Goal: Information Seeking & Learning: Learn about a topic

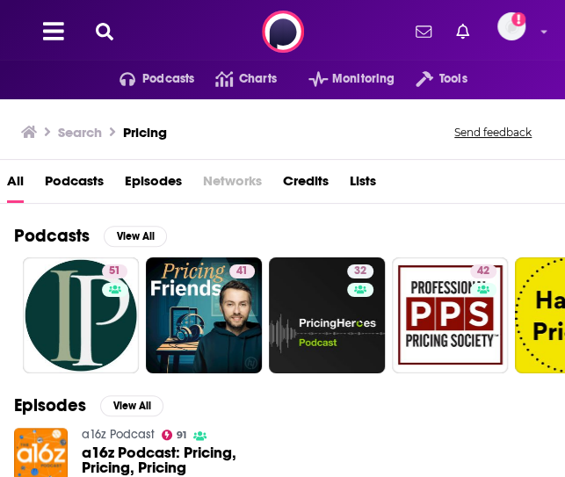
click at [107, 34] on icon at bounding box center [105, 32] width 18 height 18
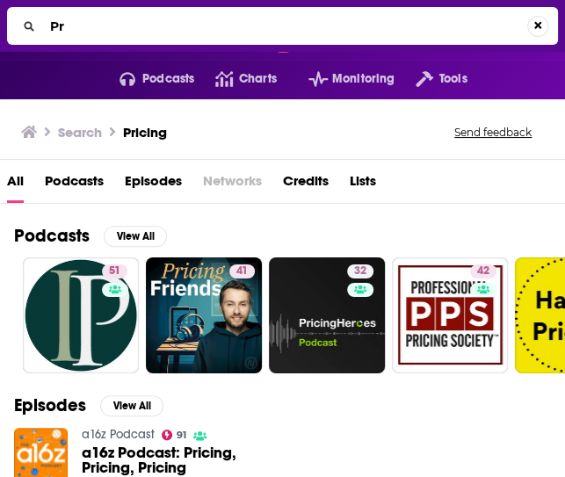
type input "P"
type input "The Ecom Ops"
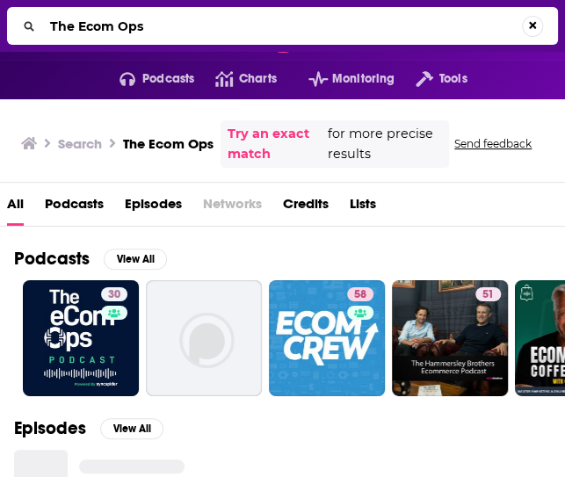
scroll to position [83, 0]
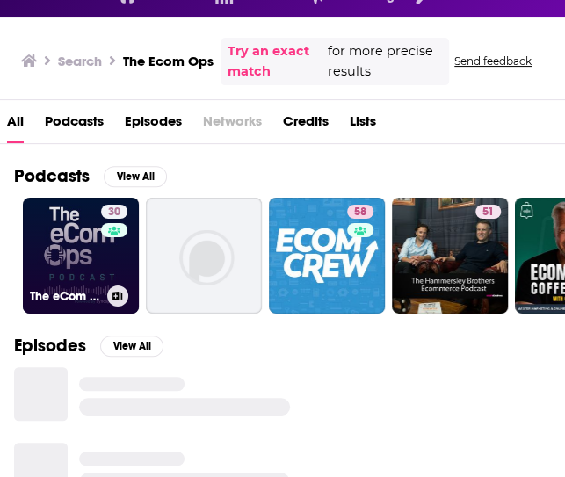
click at [90, 266] on link "30 The eCom Ops Podcast" at bounding box center [81, 256] width 116 height 116
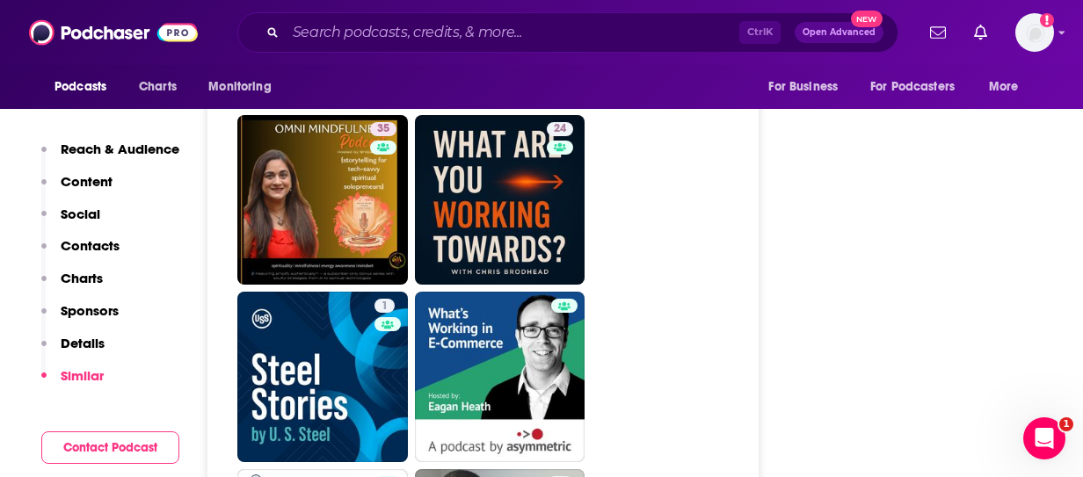
scroll to position [3170, 0]
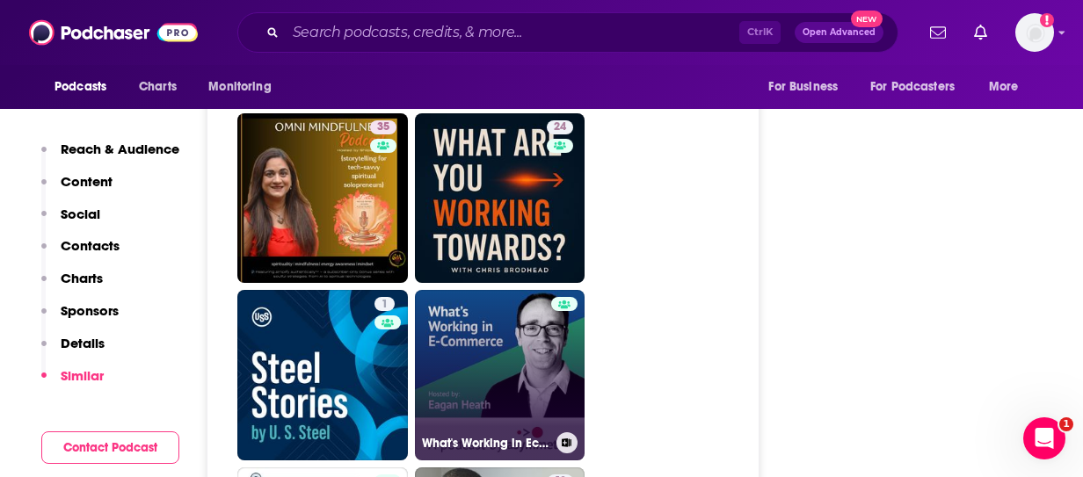
click at [538, 312] on link "What's Working in Ecommerce" at bounding box center [500, 375] width 170 height 170
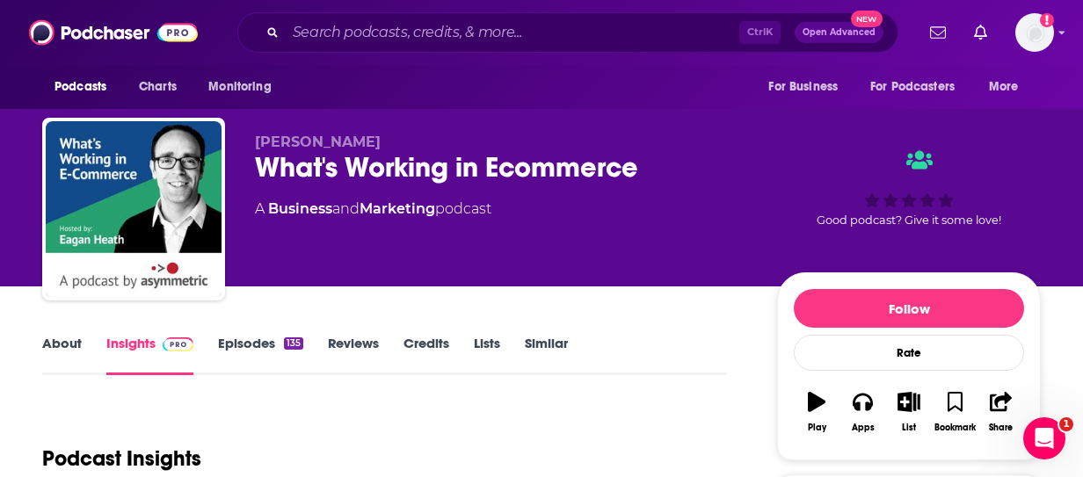
type input "[URL][DOMAIN_NAME]"
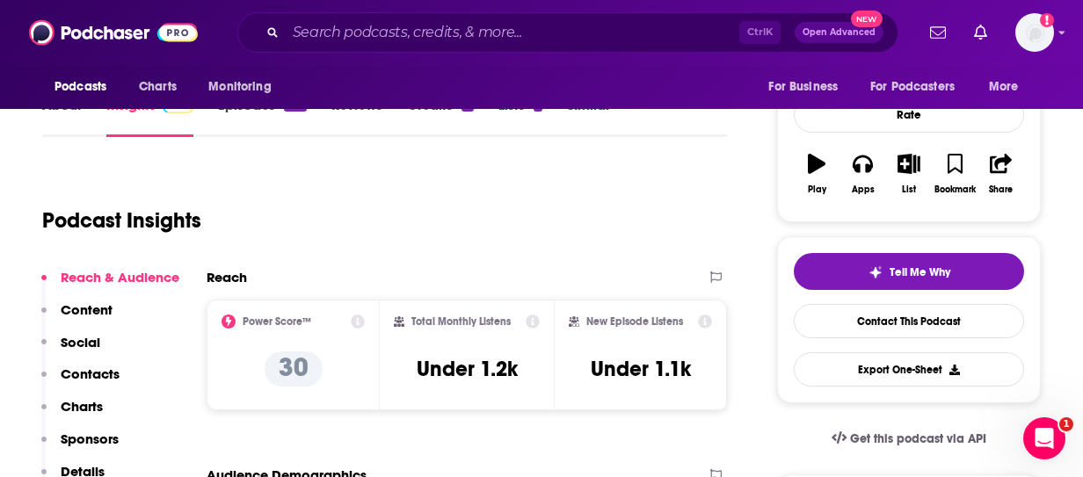
scroll to position [239, 0]
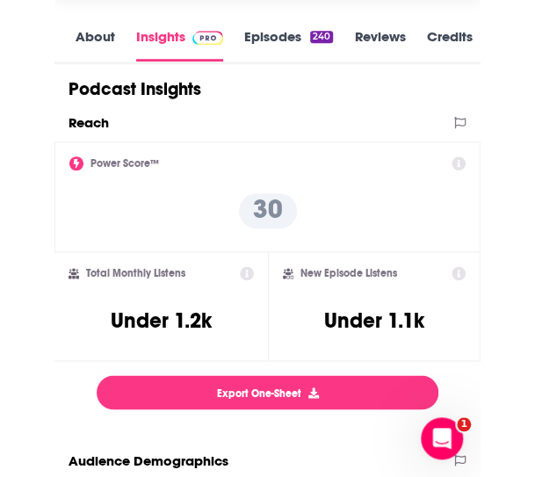
scroll to position [0, 0]
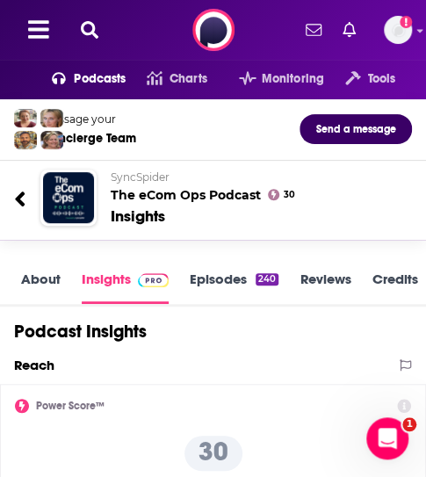
click at [1, 151] on div "Message your Concierge Team Send a message" at bounding box center [213, 130] width 426 height 62
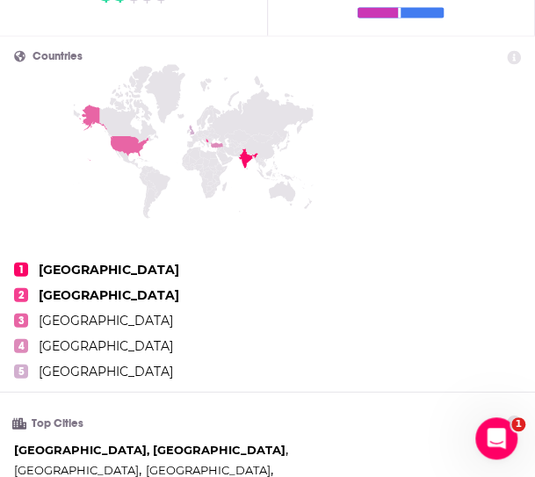
scroll to position [157, 0]
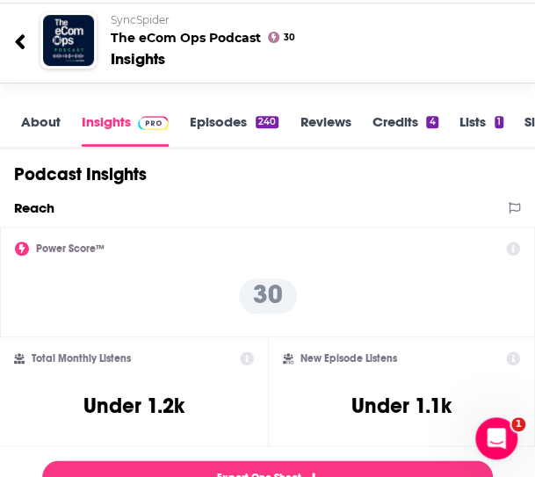
click at [216, 133] on link "Episodes 240" at bounding box center [234, 129] width 89 height 33
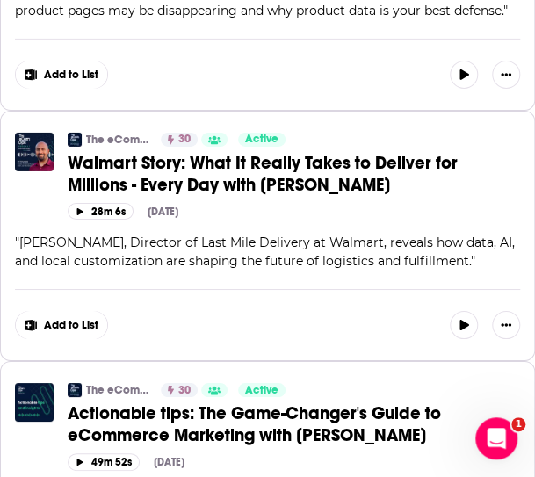
scroll to position [1372, 0]
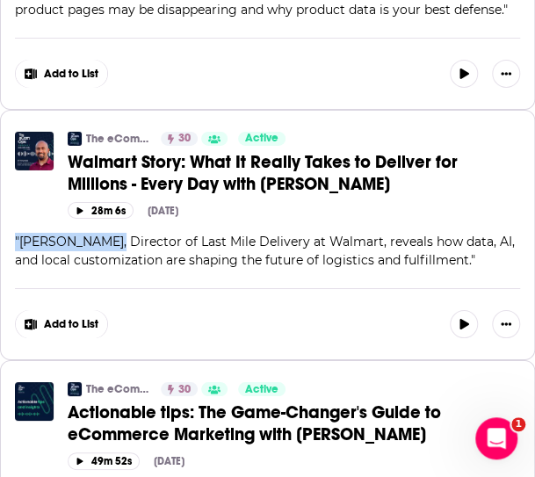
drag, startPoint x: 104, startPoint y: 207, endPoint x: 16, endPoint y: 208, distance: 87.9
click at [16, 234] on span "" [PERSON_NAME], Director of Last Mile Delivery at Walmart, reveals how data, A…" at bounding box center [265, 251] width 500 height 34
copy span "" [PERSON_NAME]"
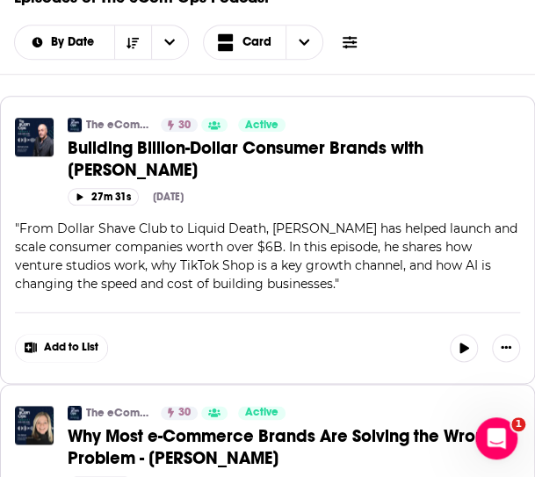
scroll to position [0, 0]
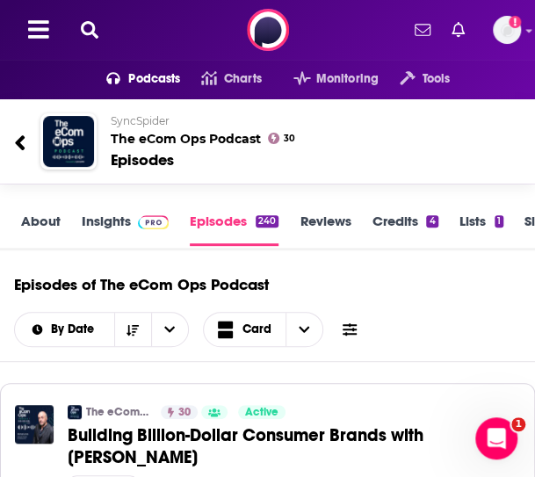
click at [115, 236] on link "Insights" at bounding box center [125, 229] width 87 height 33
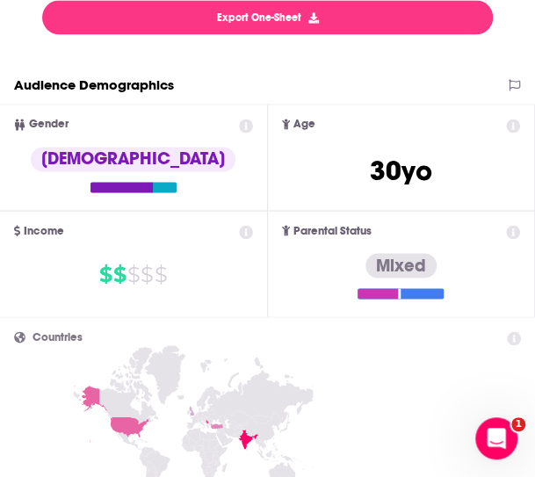
scroll to position [619, 0]
